Goal: Information Seeking & Learning: Learn about a topic

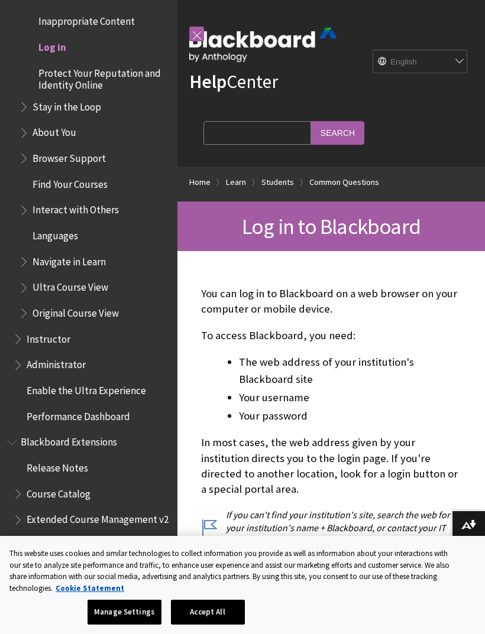
click at [60, 37] on span "Log in" at bounding box center [52, 45] width 28 height 16
click at [202, 34] on link at bounding box center [196, 34] width 15 height 15
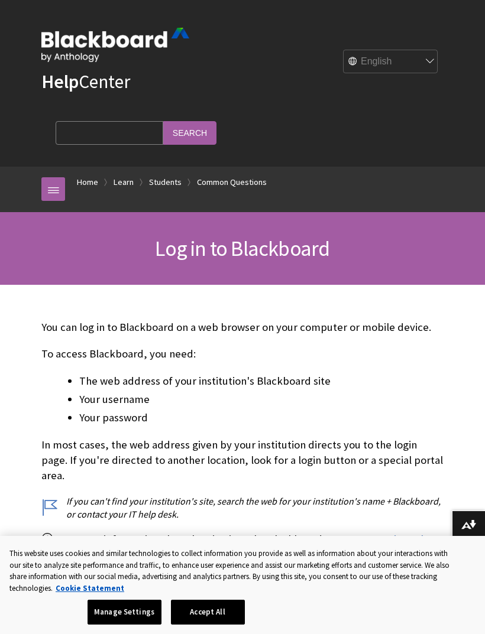
click at [87, 175] on link "Home" at bounding box center [87, 182] width 21 height 15
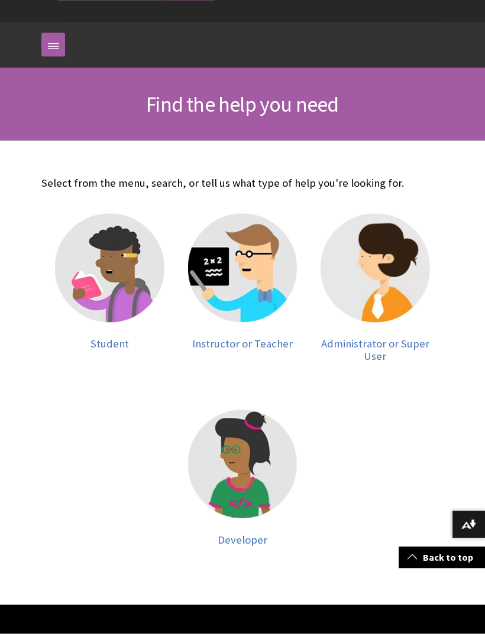
scroll to position [142, 0]
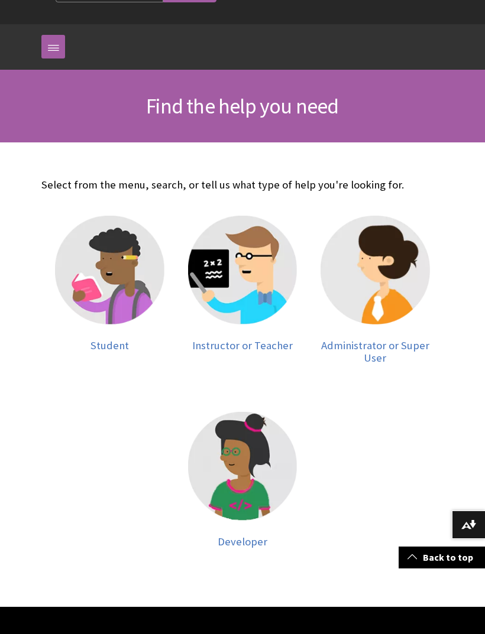
click at [114, 309] on img at bounding box center [109, 270] width 109 height 109
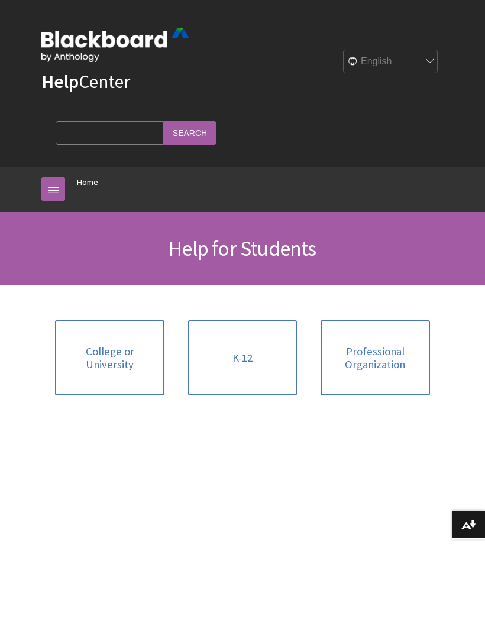
click at [80, 337] on link "College or University" at bounding box center [109, 357] width 109 height 75
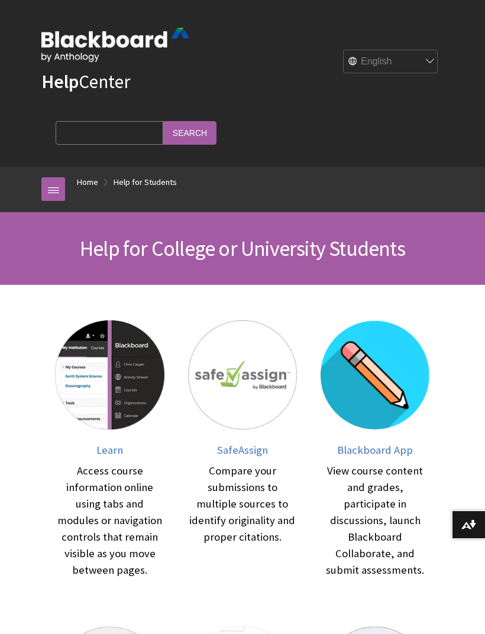
click at [370, 369] on img at bounding box center [374, 374] width 109 height 109
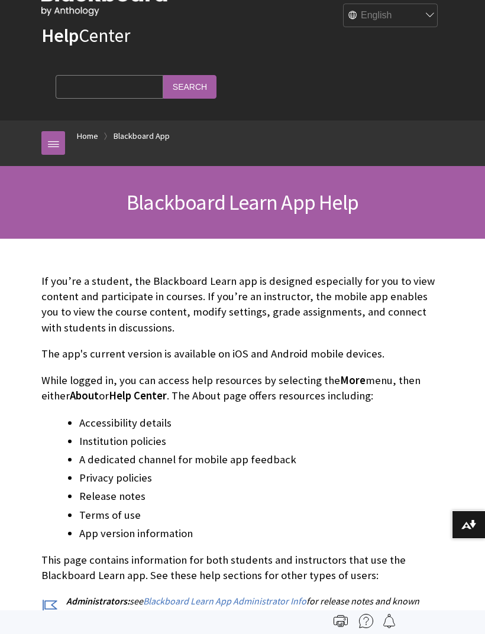
scroll to position [40, 0]
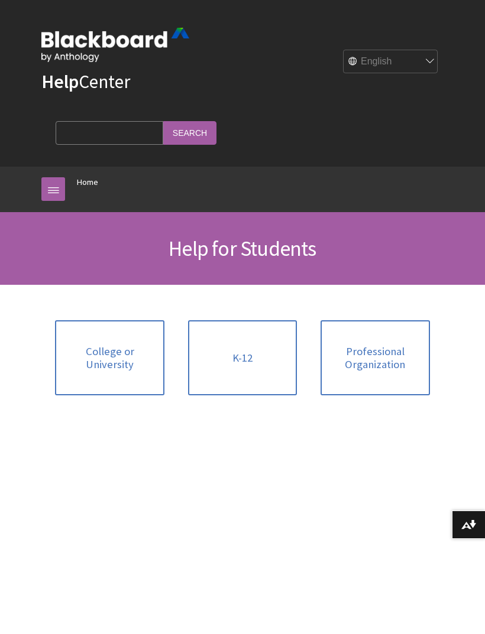
click at [61, 194] on link at bounding box center [53, 189] width 24 height 24
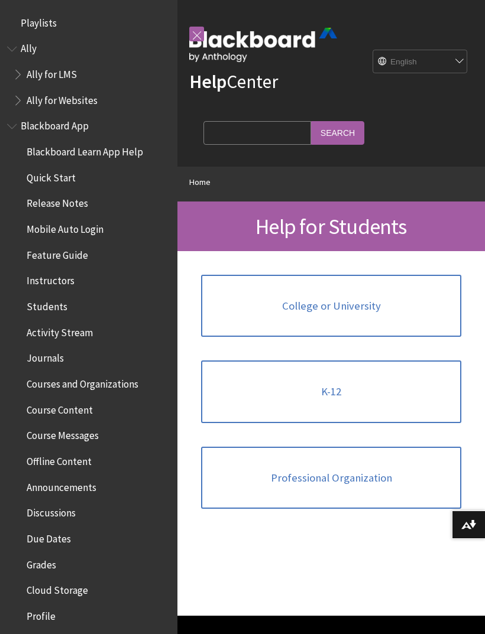
click at [202, 231] on h1 "Help for Students" at bounding box center [331, 226] width 284 height 26
click at [194, 35] on link at bounding box center [196, 34] width 15 height 15
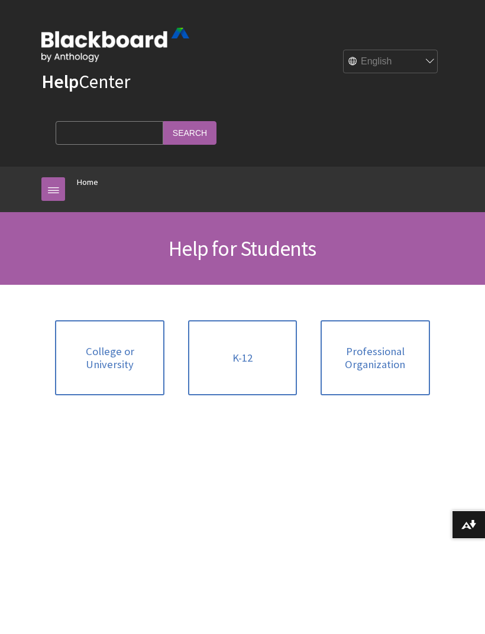
click at [411, 158] on div "Help Center English عربية Català Cymraeg Deutsch Español Suomi Français עברית I…" at bounding box center [243, 83] width 426 height 167
